Goal: Book appointment/travel/reservation

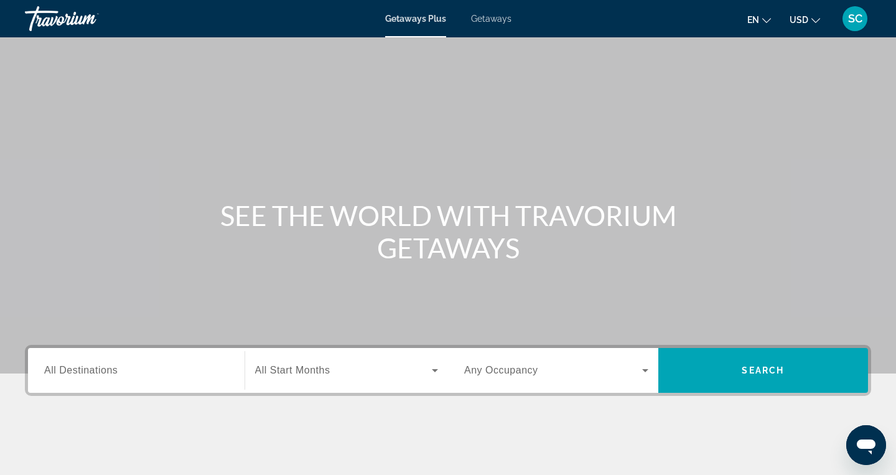
click at [90, 358] on div "Search widget" at bounding box center [136, 370] width 184 height 35
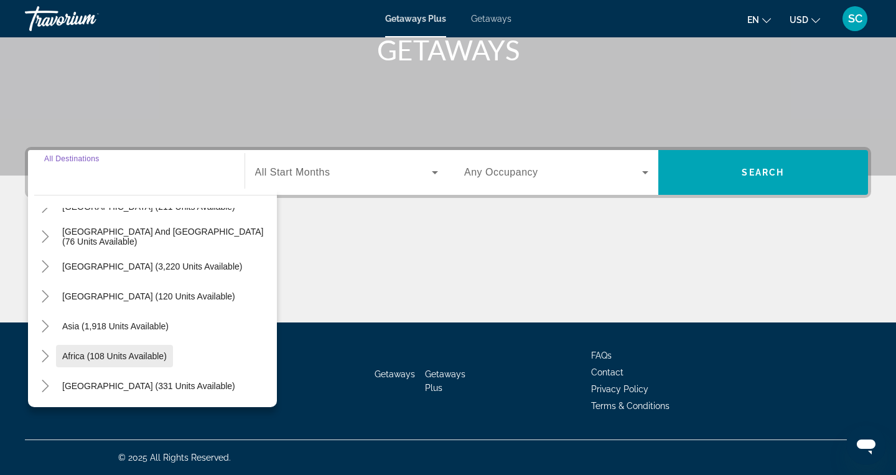
scroll to position [202, 0]
click at [49, 325] on icon "Toggle Asia (1,918 units available)" at bounding box center [45, 326] width 12 height 12
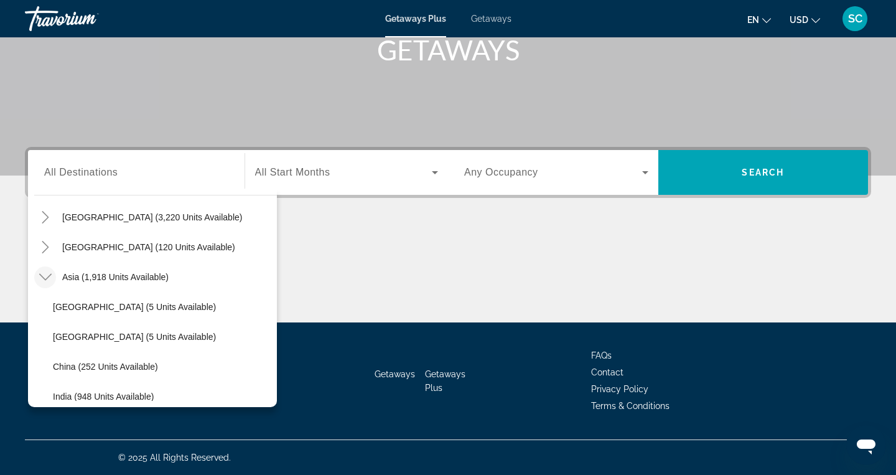
click at [45, 276] on icon "Toggle Asia (1,918 units available)" at bounding box center [45, 277] width 12 height 12
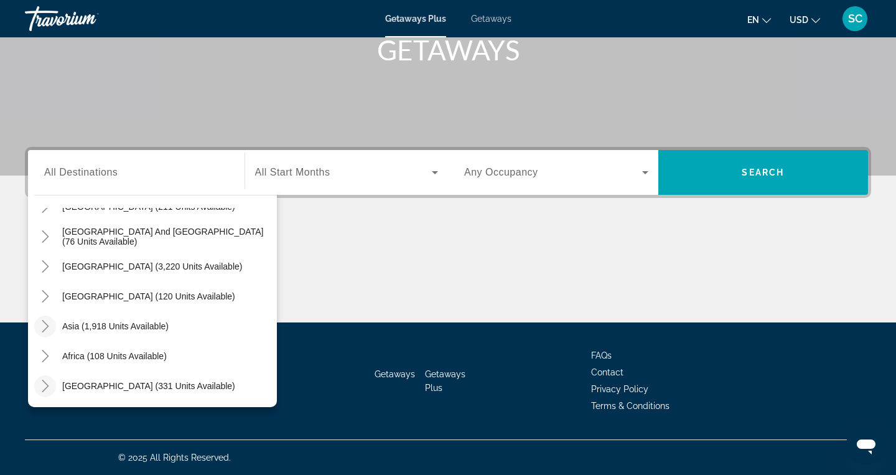
scroll to position [198, 0]
click at [47, 381] on icon "Toggle Middle East (331 units available)" at bounding box center [45, 386] width 12 height 12
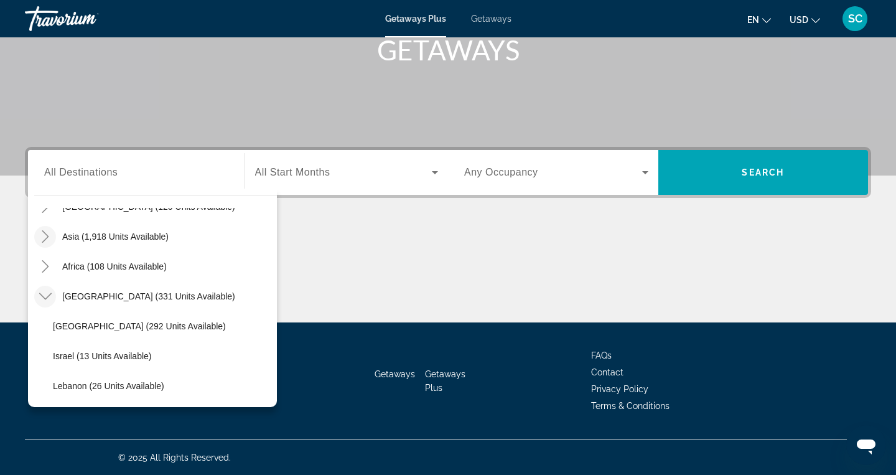
click at [45, 299] on icon "Toggle Middle East (331 units available)" at bounding box center [45, 296] width 12 height 7
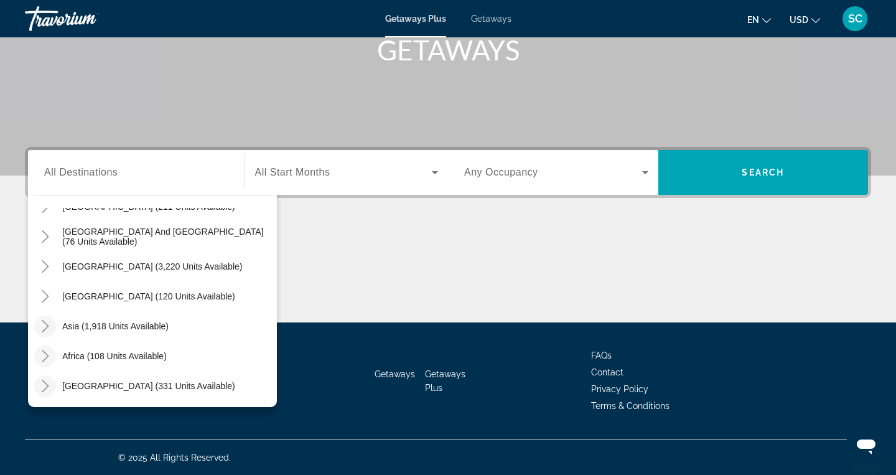
click at [46, 350] on icon "Toggle Africa (108 units available)" at bounding box center [45, 356] width 12 height 12
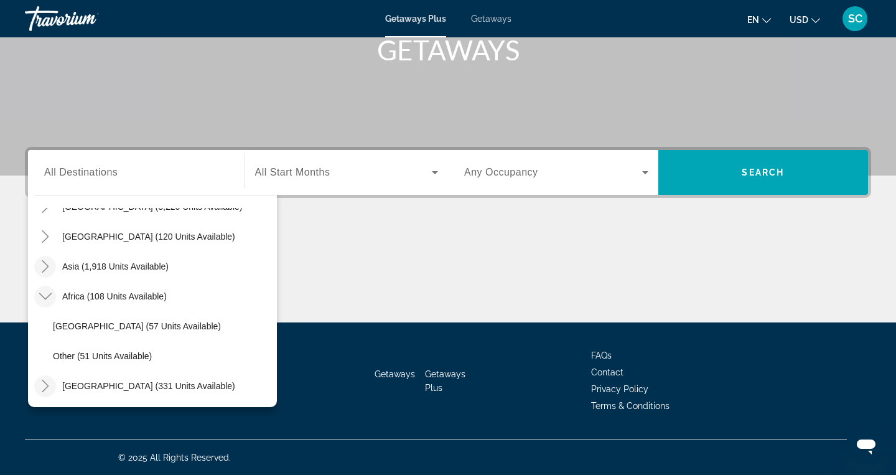
click at [44, 297] on icon "Toggle Africa (108 units available)" at bounding box center [45, 296] width 12 height 7
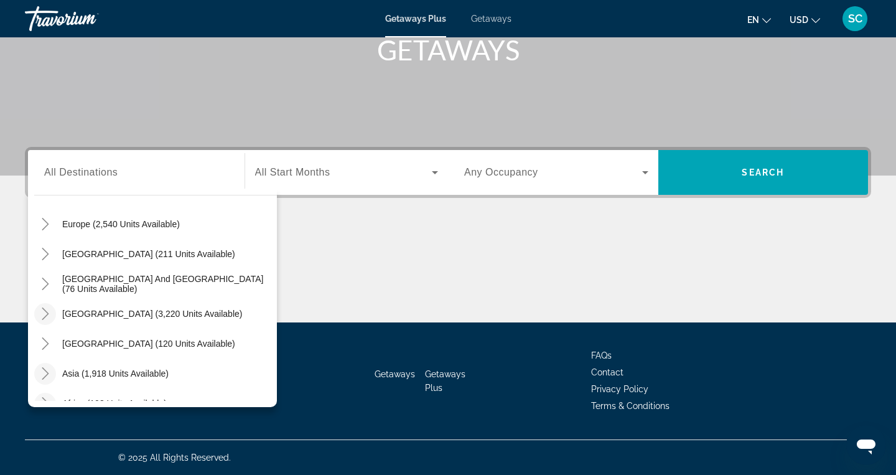
scroll to position [154, 0]
click at [44, 286] on icon "Toggle South Pacific and Oceania (76 units available)" at bounding box center [45, 284] width 12 height 12
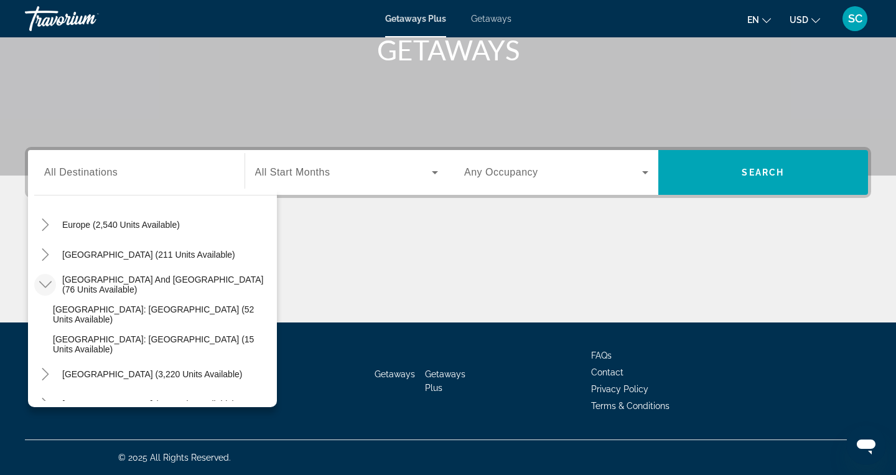
click at [44, 286] on icon "Toggle South Pacific and Oceania (76 units available)" at bounding box center [45, 284] width 12 height 7
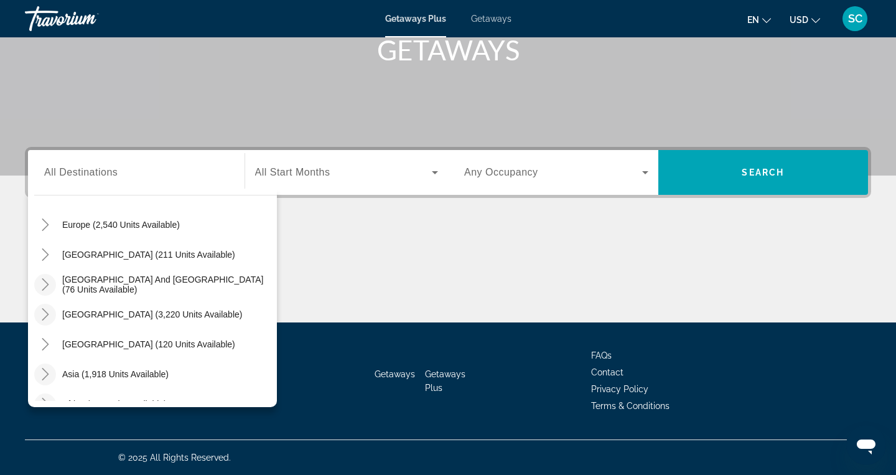
click at [45, 315] on icon "Toggle South America (3,220 units available)" at bounding box center [45, 314] width 12 height 12
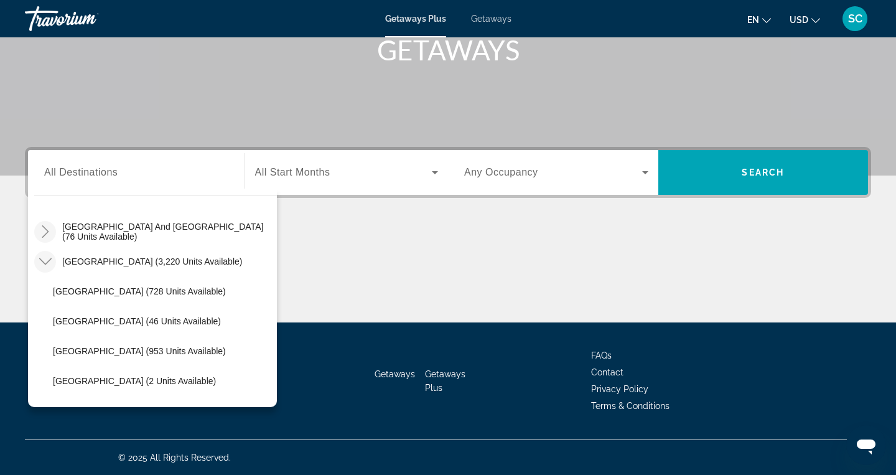
click at [44, 255] on mat-icon "Toggle South America (3,220 units available)" at bounding box center [45, 262] width 22 height 22
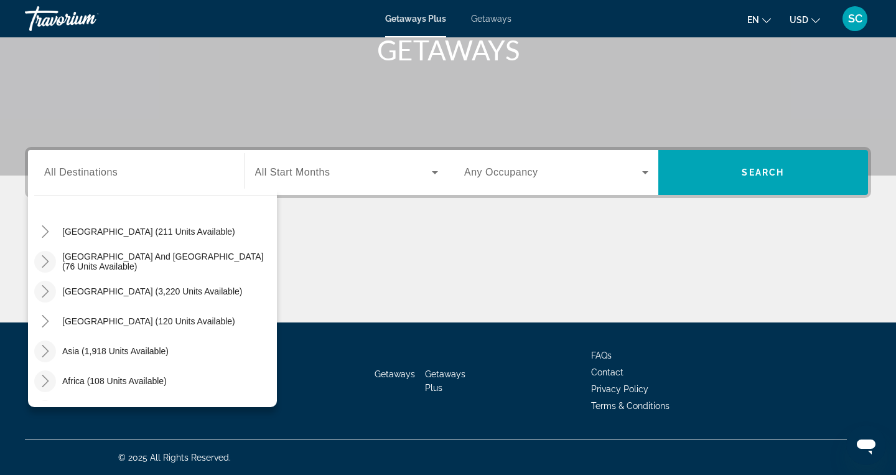
scroll to position [176, 0]
click at [44, 235] on icon "Toggle Australia (211 units available)" at bounding box center [45, 232] width 12 height 12
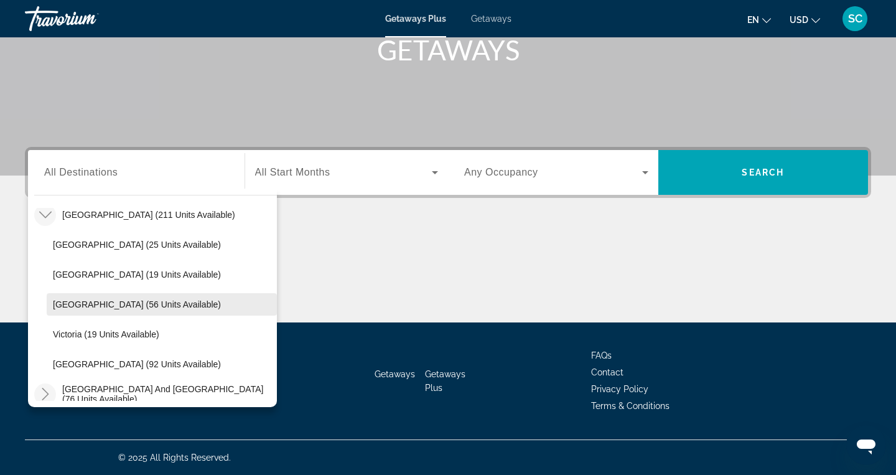
scroll to position [174, 0]
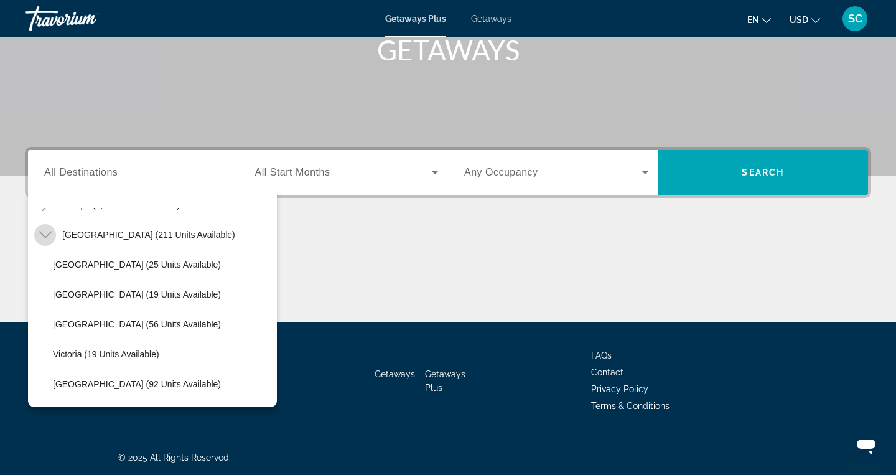
click at [47, 237] on icon "Toggle Australia (211 units available)" at bounding box center [45, 234] width 12 height 12
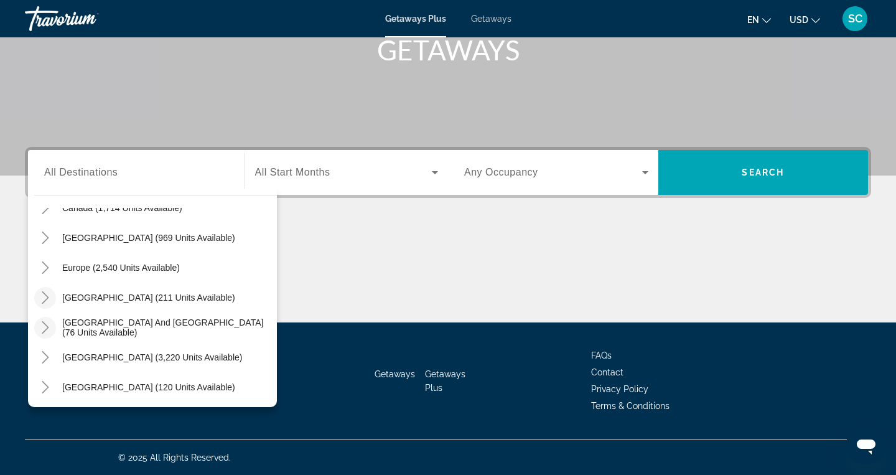
scroll to position [110, 0]
click at [45, 267] on icon "Toggle Europe (2,540 units available)" at bounding box center [45, 268] width 12 height 12
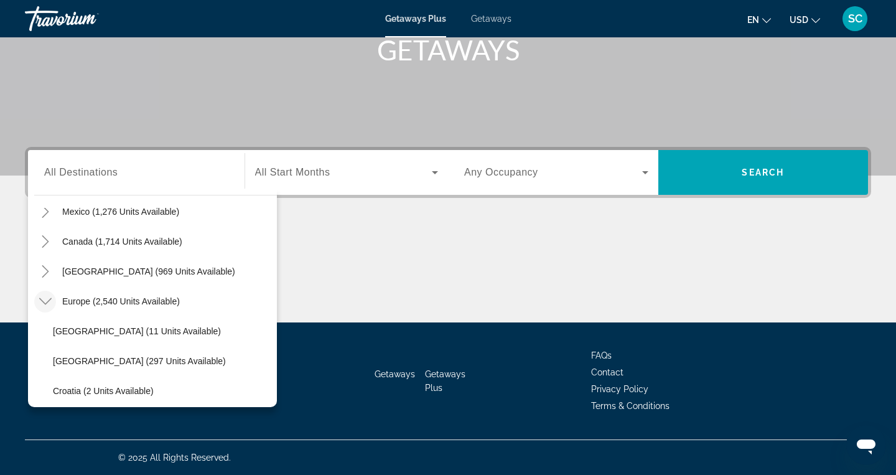
scroll to position [72, 0]
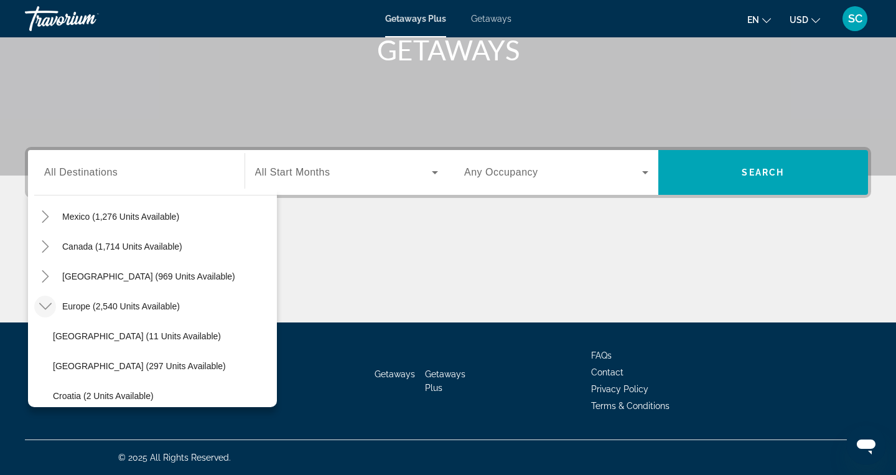
click at [43, 308] on icon "Toggle Europe (2,540 units available)" at bounding box center [45, 306] width 12 height 12
click at [44, 278] on icon "Toggle Caribbean & Atlantic Islands (969 units available)" at bounding box center [45, 276] width 12 height 12
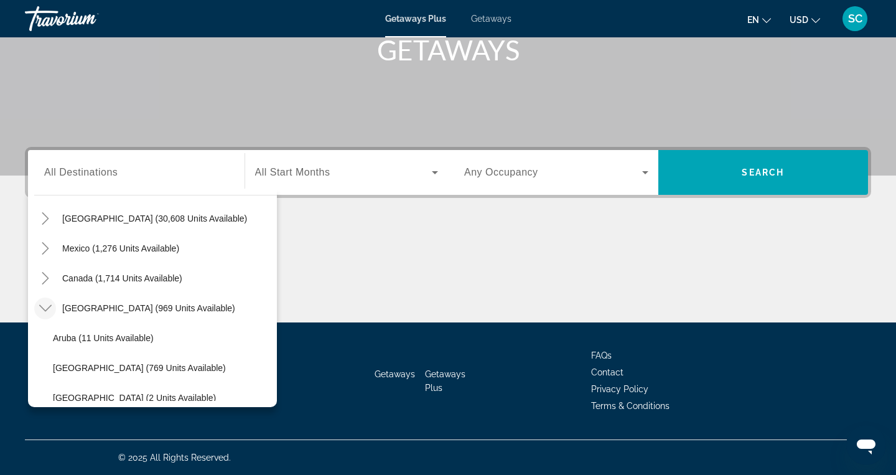
scroll to position [34, 0]
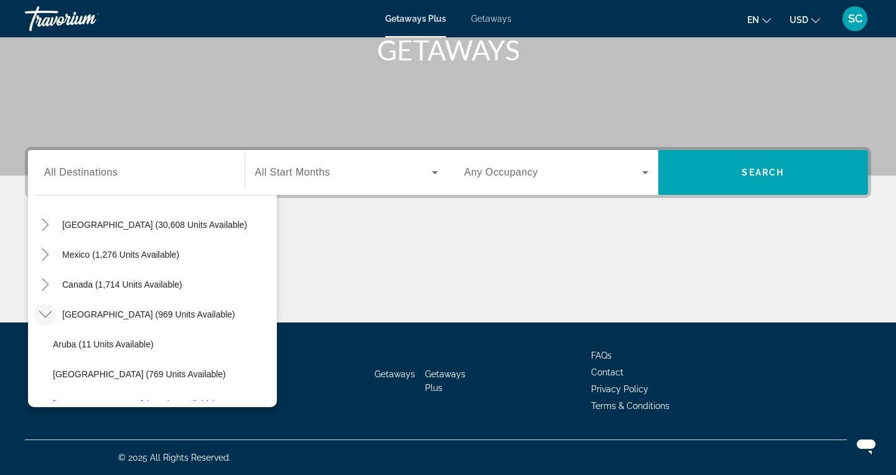
click at [48, 319] on icon "Toggle Caribbean & Atlantic Islands (969 units available)" at bounding box center [45, 314] width 12 height 12
click at [129, 176] on input "Destination All Destinations" at bounding box center [136, 173] width 184 height 15
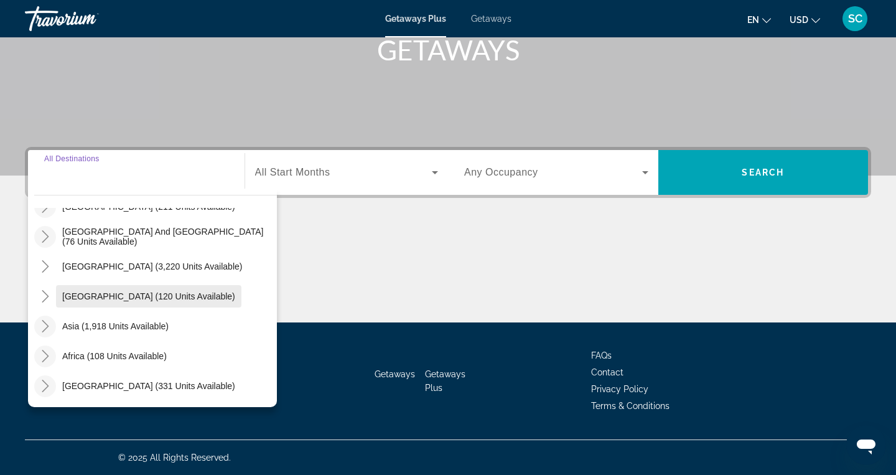
scroll to position [202, 0]
click at [55, 327] on mat-icon "Toggle Asia (1,918 units available)" at bounding box center [45, 326] width 22 height 22
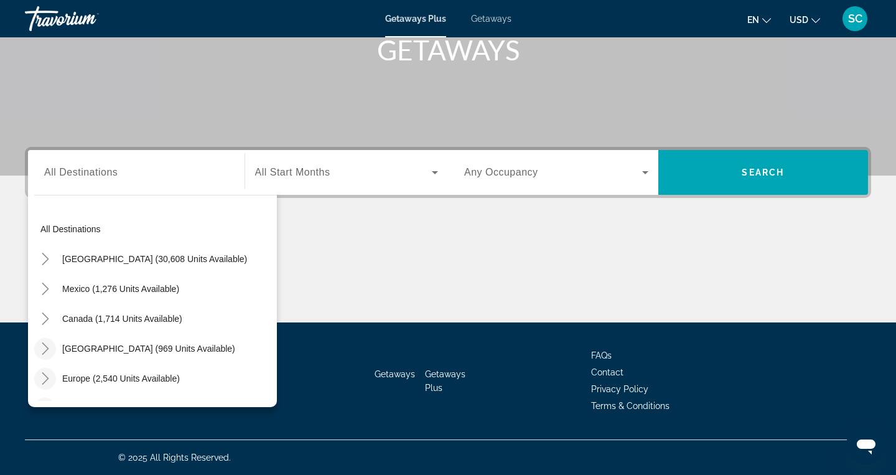
scroll to position [0, 0]
